Goal: Check status: Check status

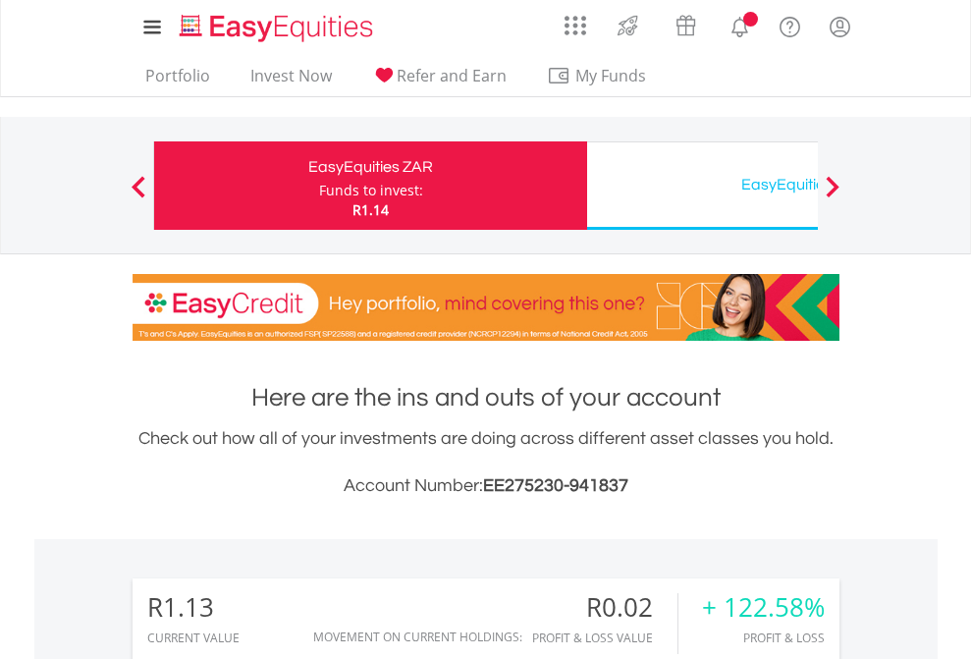
scroll to position [189, 308]
click at [319, 186] on div "Funds to invest:" at bounding box center [371, 191] width 104 height 20
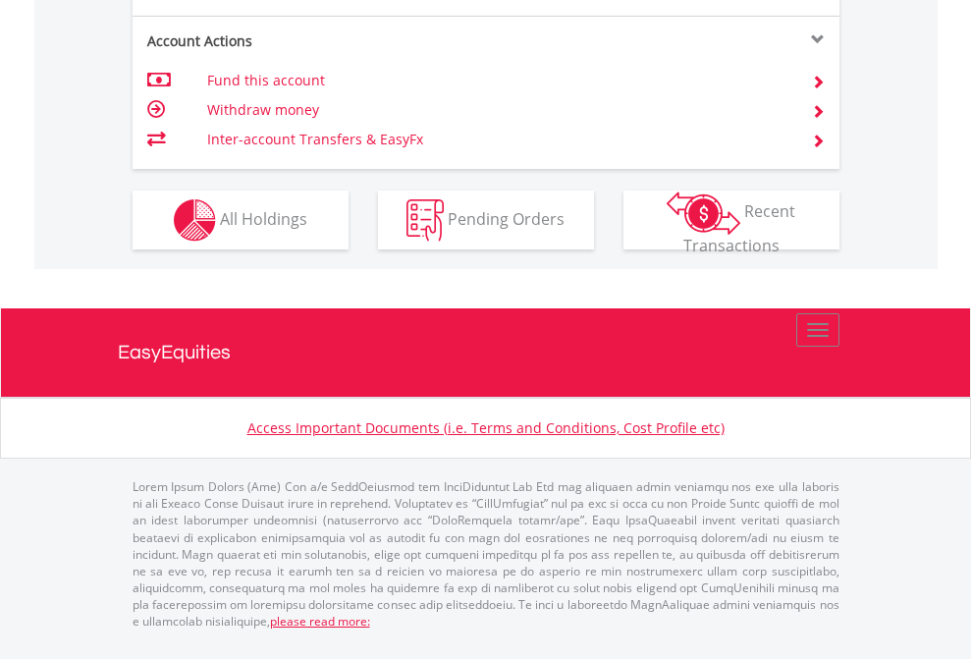
scroll to position [1843, 0]
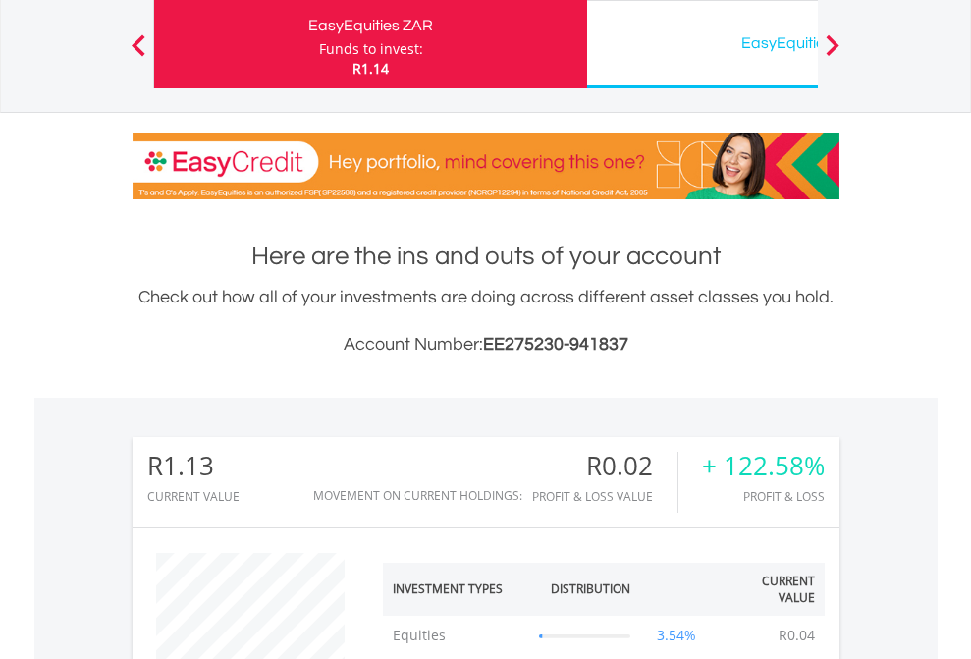
scroll to position [189, 308]
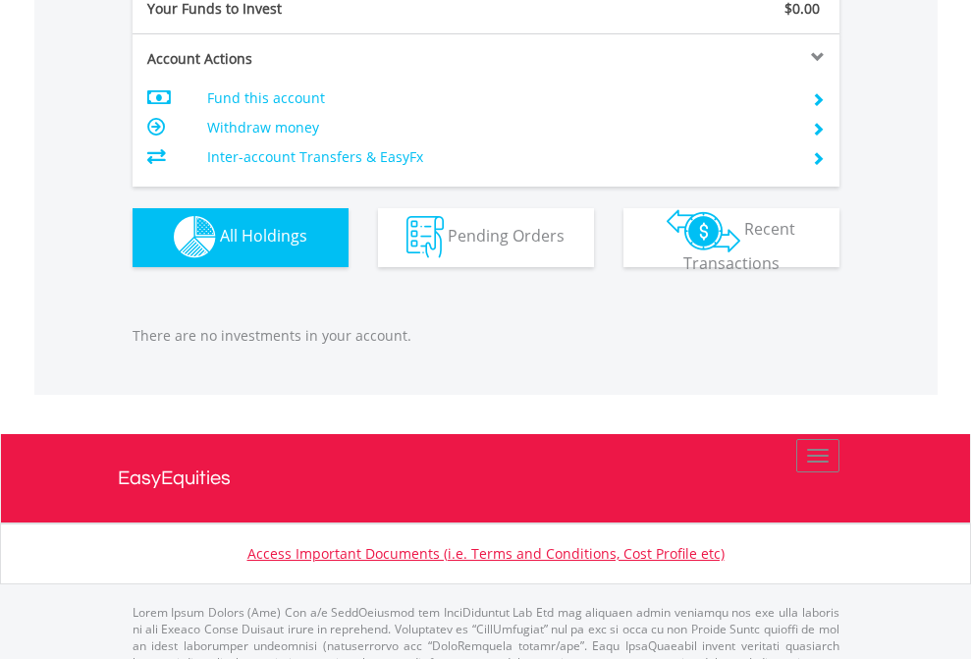
scroll to position [1944, 0]
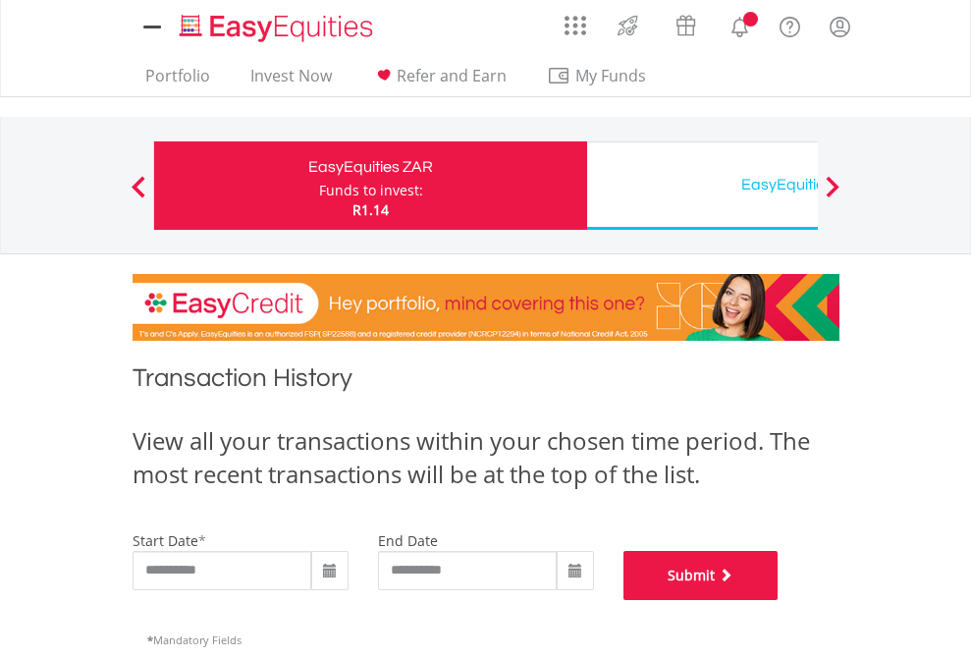
click at [779, 600] on button "Submit" at bounding box center [700, 575] width 155 height 49
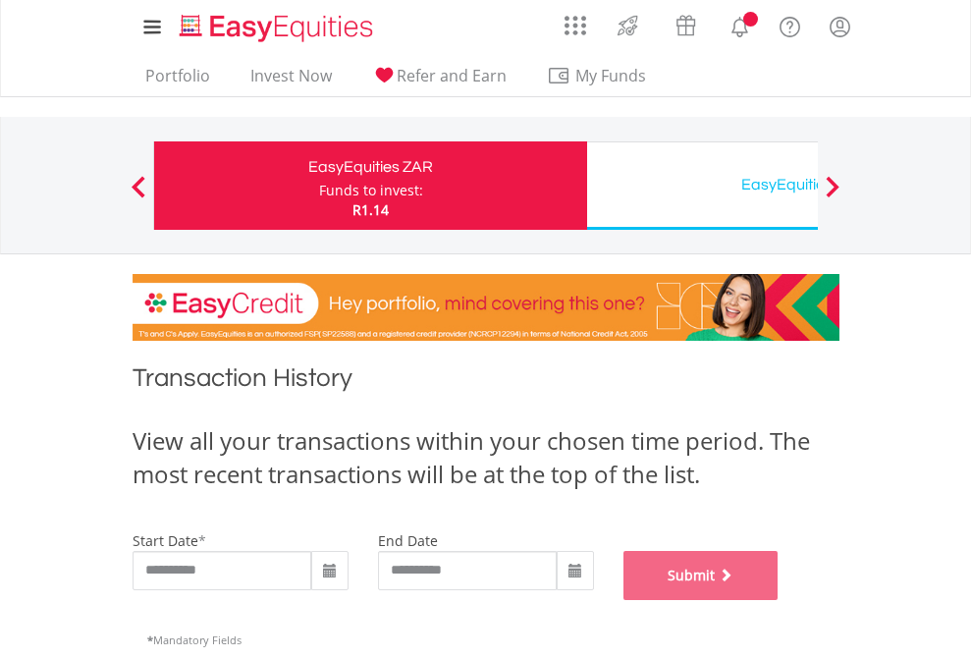
scroll to position [796, 0]
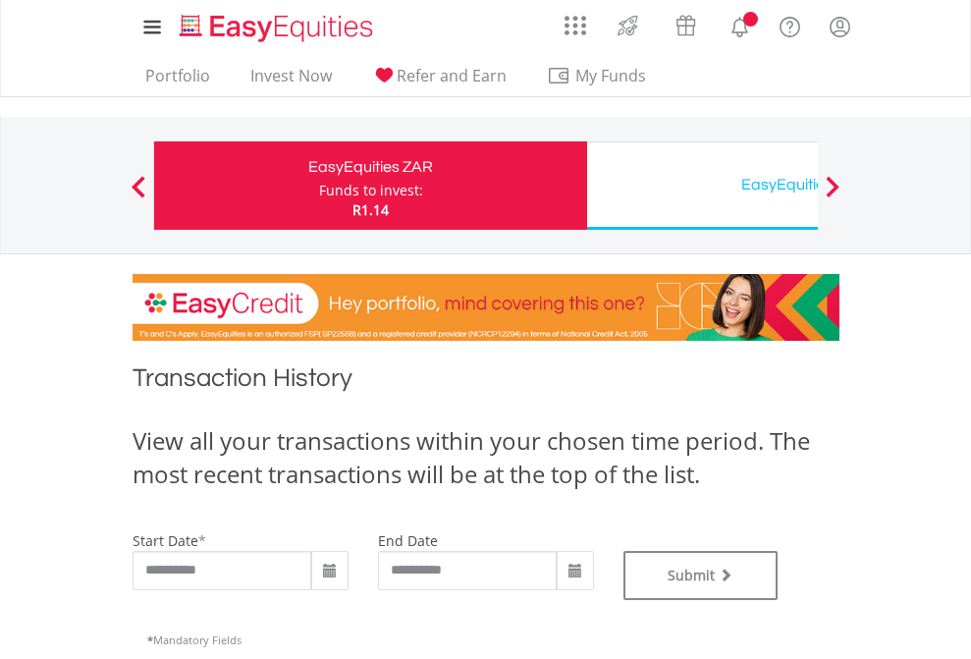
click at [702, 186] on div "EasyEquities USD" at bounding box center [803, 184] width 409 height 27
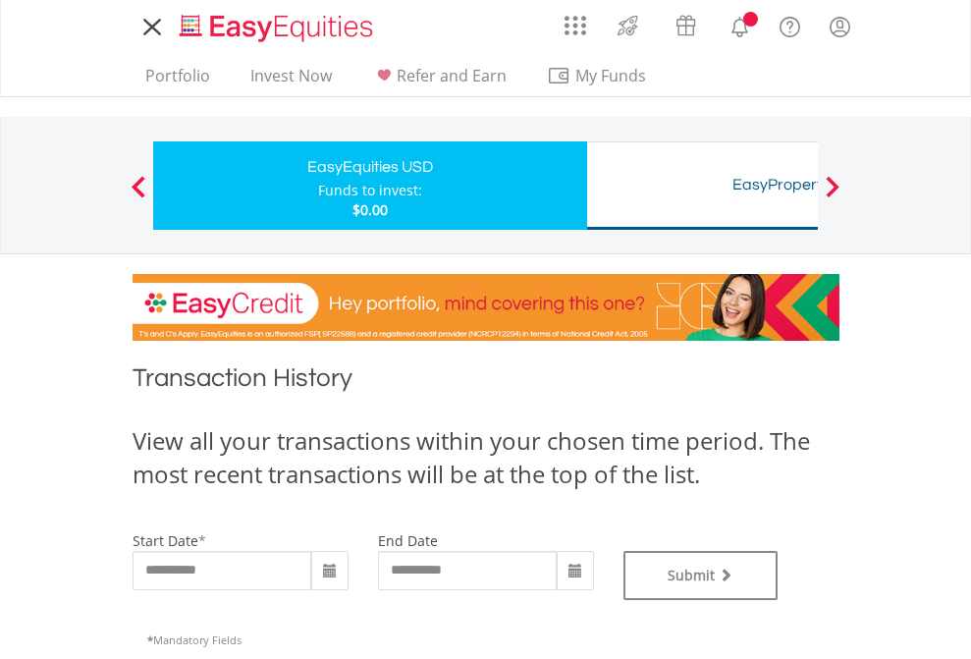
type input "**********"
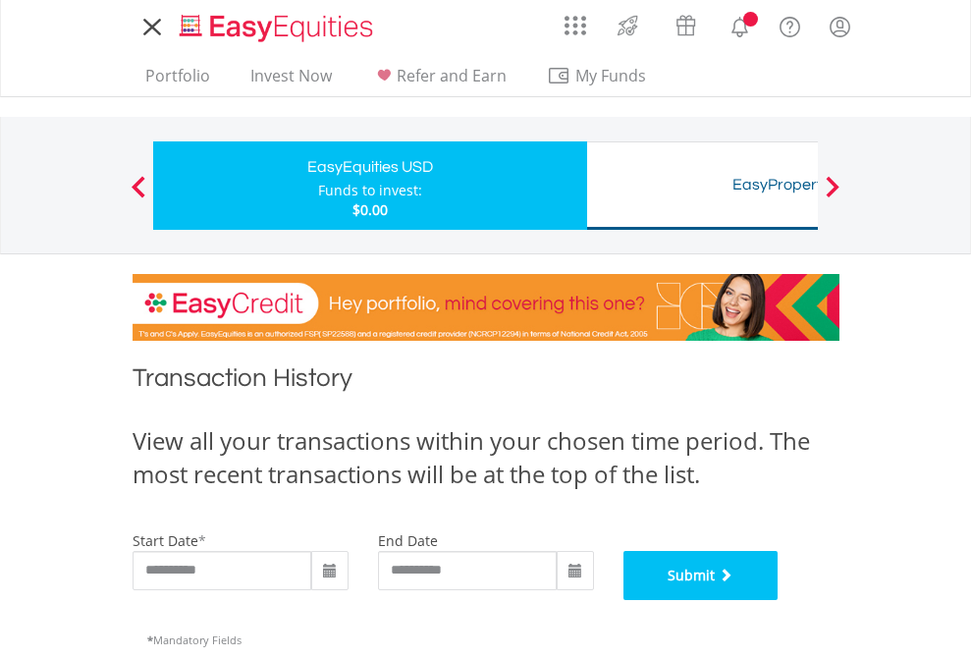
click at [779, 600] on button "Submit" at bounding box center [700, 575] width 155 height 49
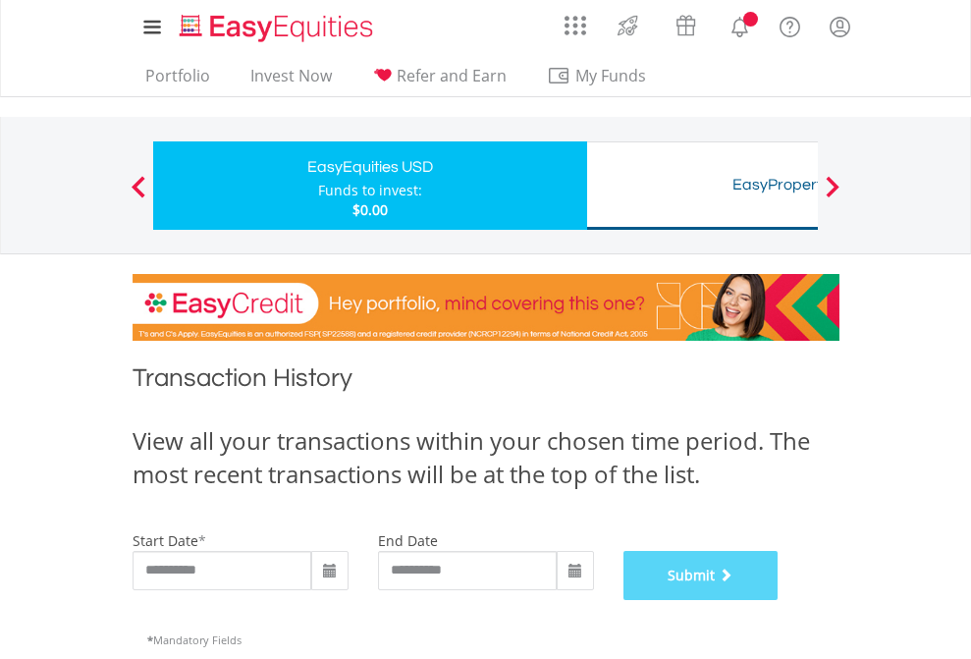
scroll to position [796, 0]
